Goal: Task Accomplishment & Management: Complete application form

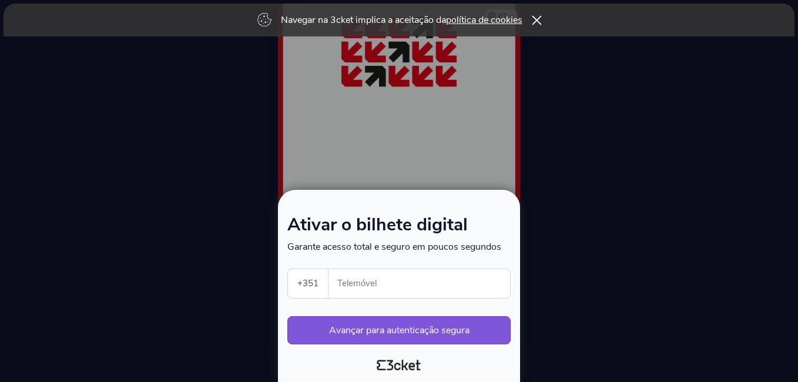
click at [540, 19] on icon at bounding box center [536, 19] width 10 height 9
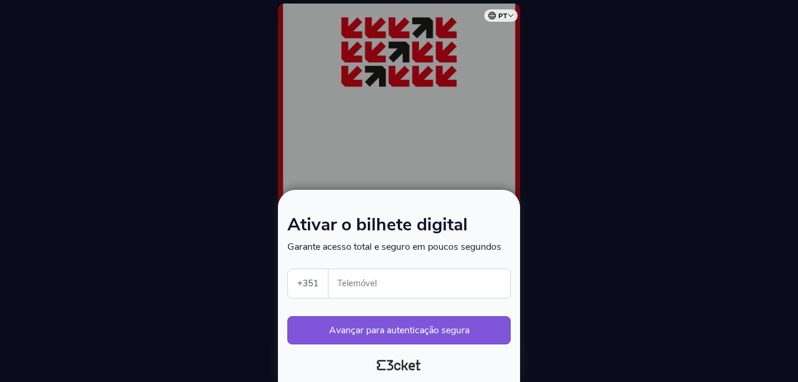
click at [371, 282] on input "Telemóvel" at bounding box center [424, 283] width 172 height 29
type input "966100764"
click at [388, 329] on button "Avançar para autenticação segura" at bounding box center [398, 330] width 223 height 28
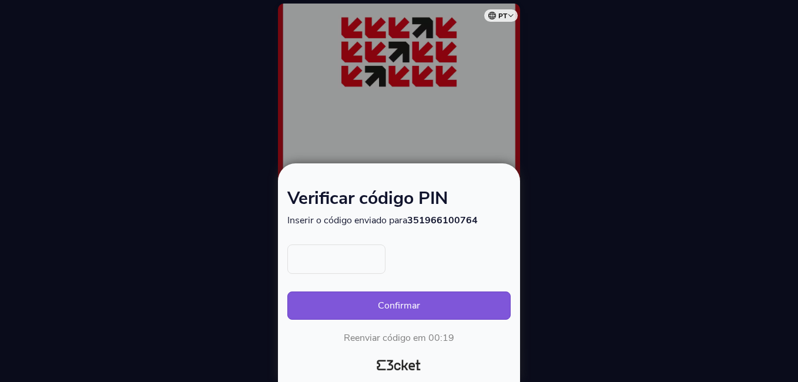
click at [315, 261] on input "text" at bounding box center [336, 258] width 98 height 29
type input "2026"
click at [388, 300] on button "Confirmar" at bounding box center [398, 306] width 223 height 28
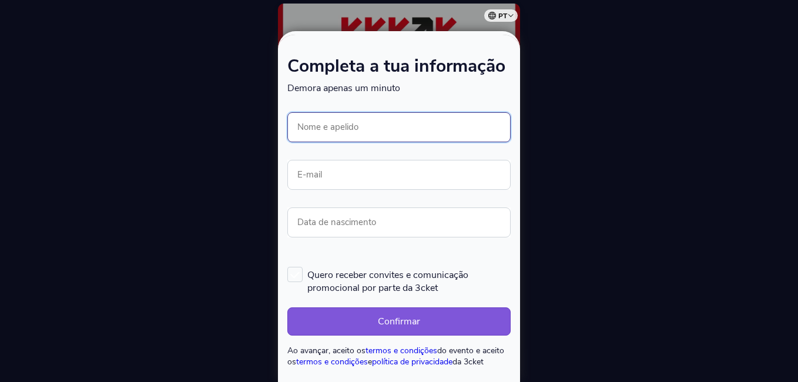
click at [328, 121] on input "Nome e apelido" at bounding box center [398, 127] width 223 height 30
type input "r"
type input "[PERSON_NAME]"
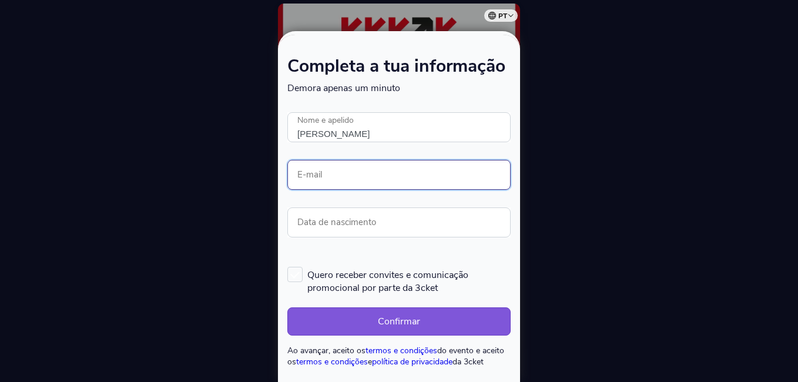
click at [319, 172] on input "E-mail" at bounding box center [398, 175] width 223 height 30
type input "rui_m_s@hotmail.com"
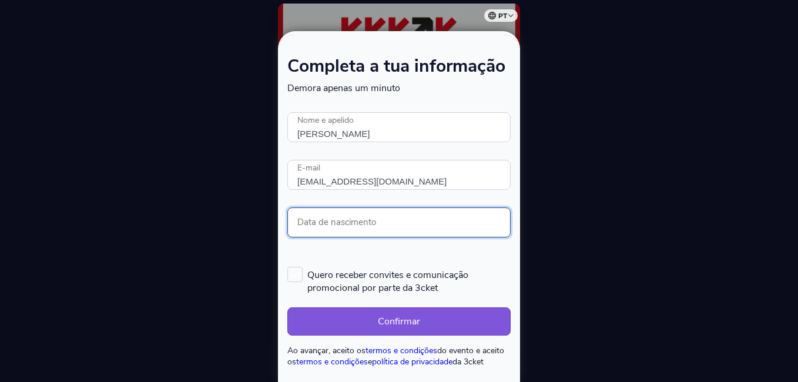
drag, startPoint x: 324, startPoint y: 223, endPoint x: 349, endPoint y: 221, distance: 24.7
click at [324, 223] on input "Data de nascimento" at bounding box center [398, 222] width 223 height 30
type input "19/04/1979"
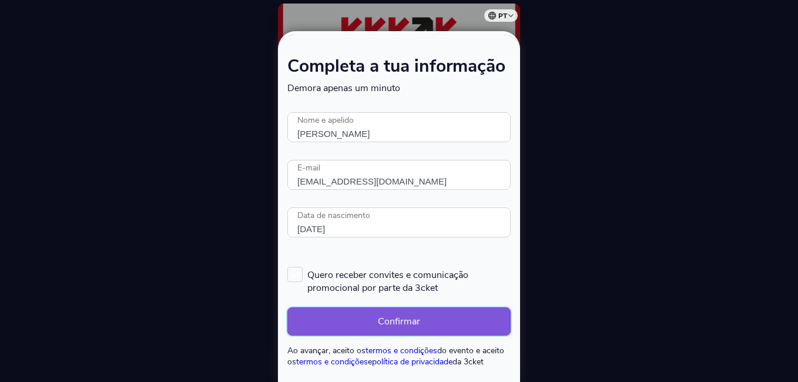
click at [395, 323] on button "Confirmar" at bounding box center [398, 321] width 223 height 28
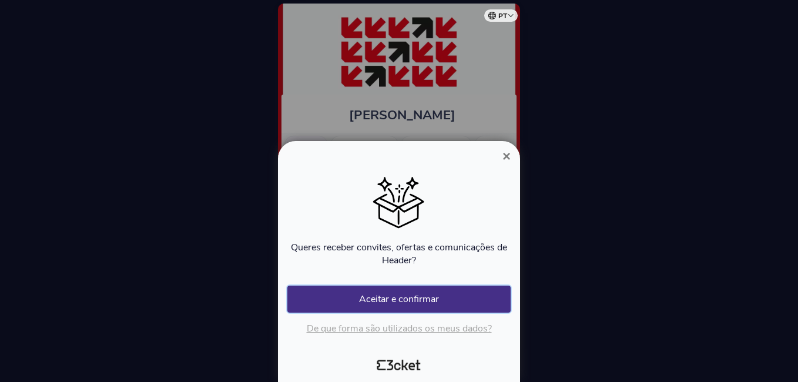
click at [393, 292] on button "Aceitar e confirmar" at bounding box center [398, 299] width 223 height 27
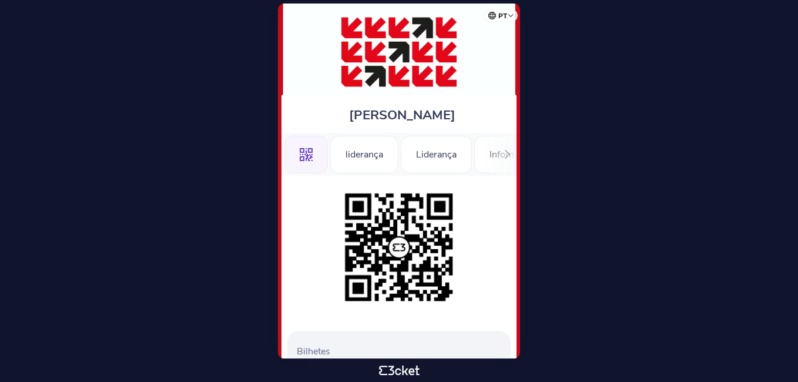
click at [509, 152] on icon at bounding box center [507, 154] width 9 height 9
click at [510, 152] on div "Informações" at bounding box center [472, 155] width 82 height 38
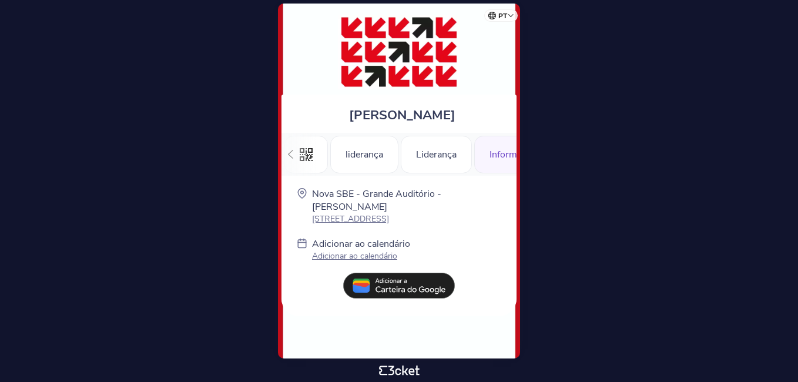
scroll to position [0, 43]
